Goal: Task Accomplishment & Management: Use online tool/utility

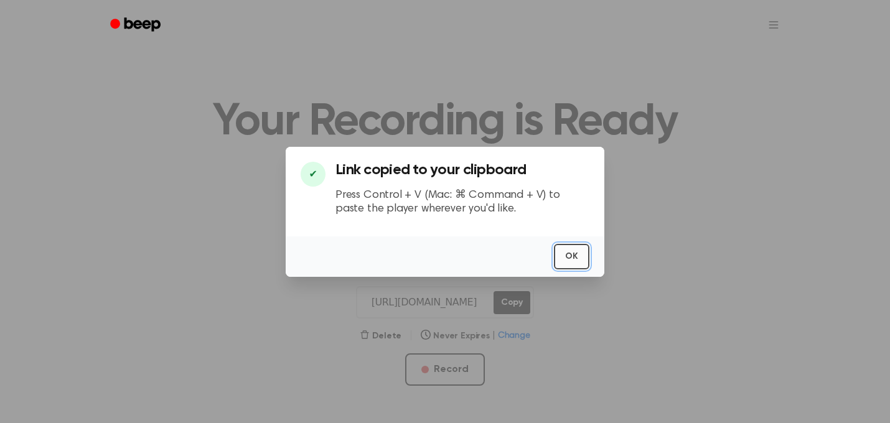
click at [571, 251] on button "OK" at bounding box center [571, 257] width 35 height 26
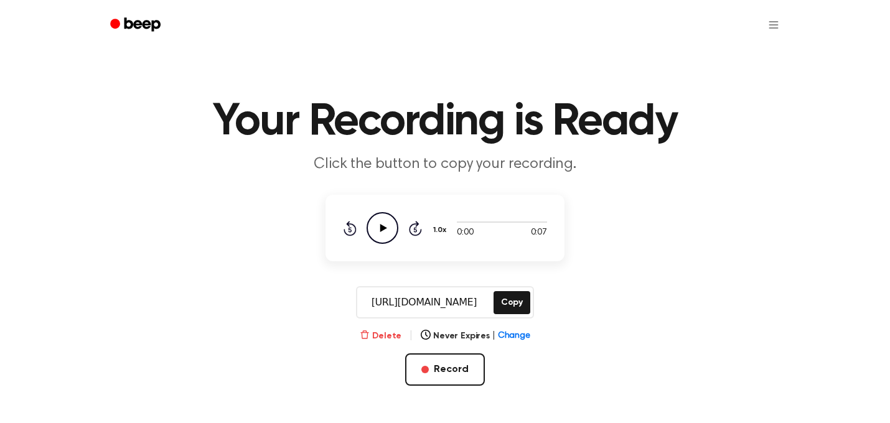
click at [391, 337] on button "Delete" at bounding box center [381, 336] width 42 height 13
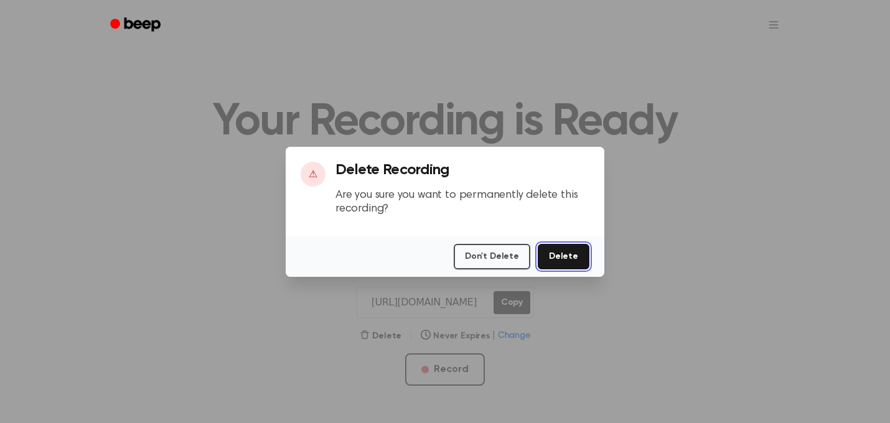
click at [558, 254] on button "Delete" at bounding box center [564, 257] width 52 height 26
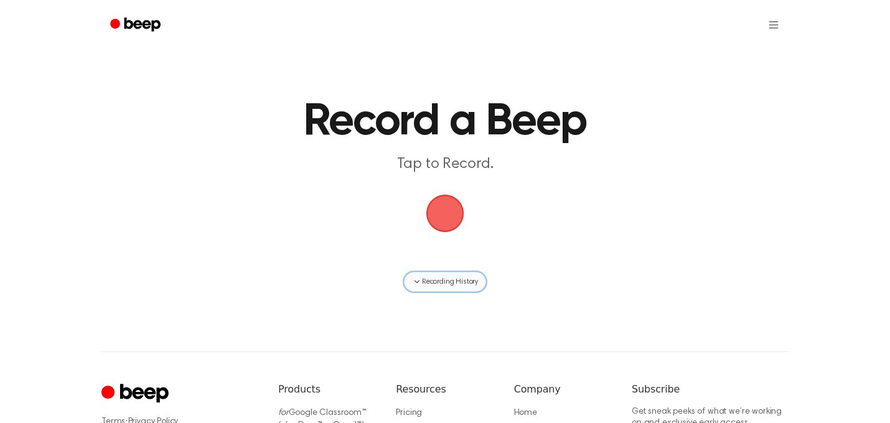
click at [444, 282] on span "Recording History" at bounding box center [450, 281] width 56 height 11
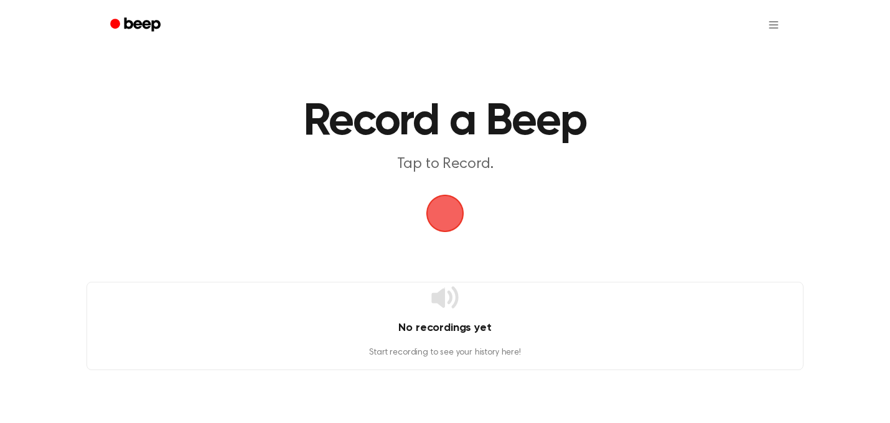
click at [592, 242] on main "Record a Beep Tap to Record. No recordings yet Start recording to see your hist…" at bounding box center [445, 185] width 890 height 370
